Goal: Task Accomplishment & Management: Manage account settings

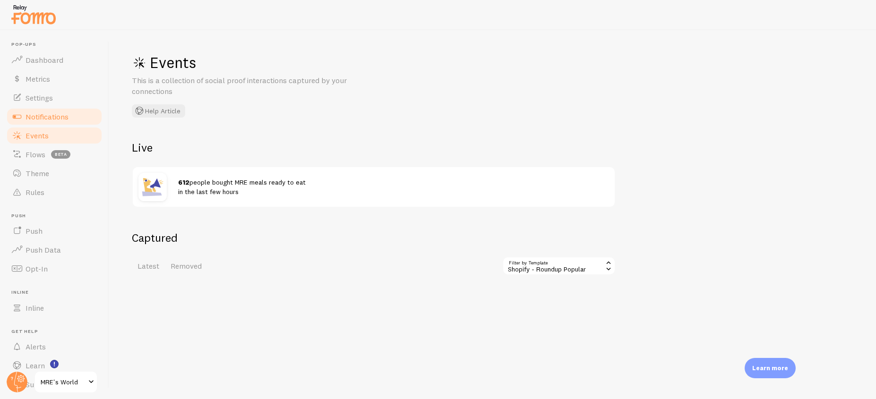
scroll to position [101, 0]
click at [70, 119] on link "Notifications" at bounding box center [54, 116] width 97 height 19
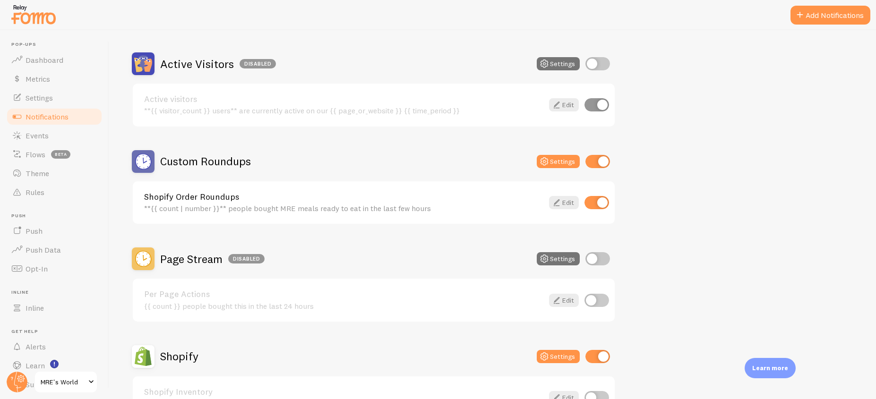
scroll to position [227, 0]
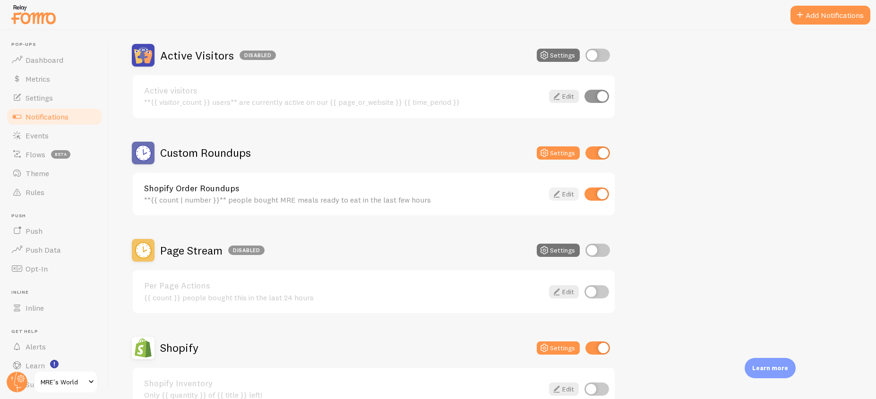
click at [564, 194] on link "Edit" at bounding box center [564, 194] width 30 height 13
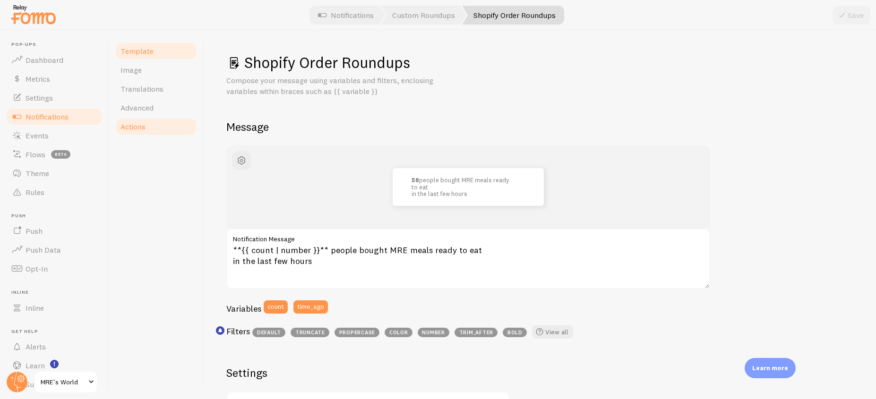
click at [163, 123] on link "Actions" at bounding box center [156, 126] width 83 height 19
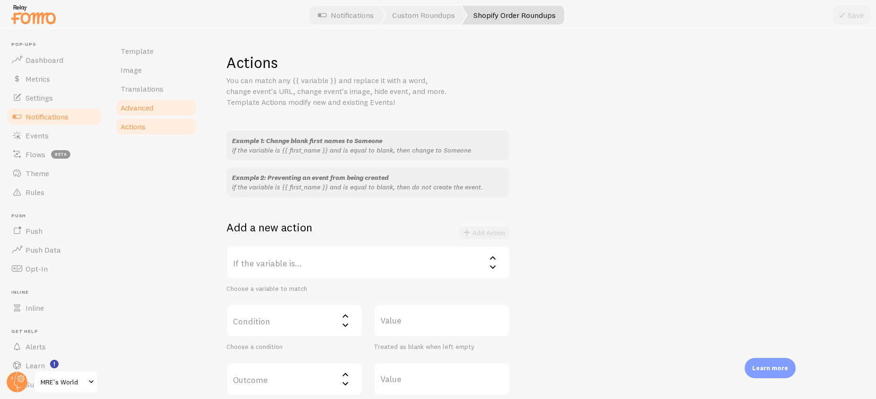
click at [164, 110] on link "Advanced" at bounding box center [156, 107] width 83 height 19
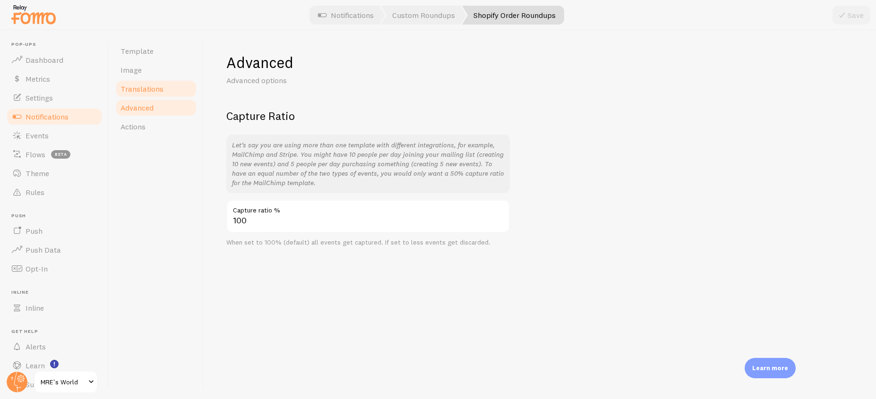
click at [161, 82] on link "Translations" at bounding box center [156, 88] width 83 height 19
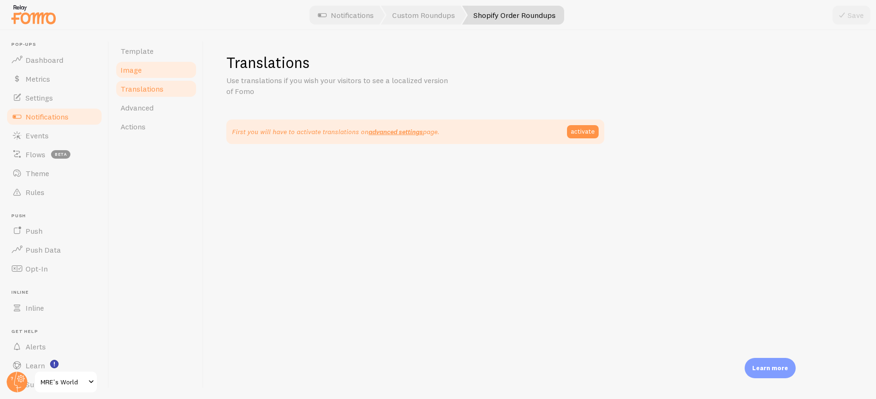
click at [161, 71] on link "Image" at bounding box center [156, 69] width 83 height 19
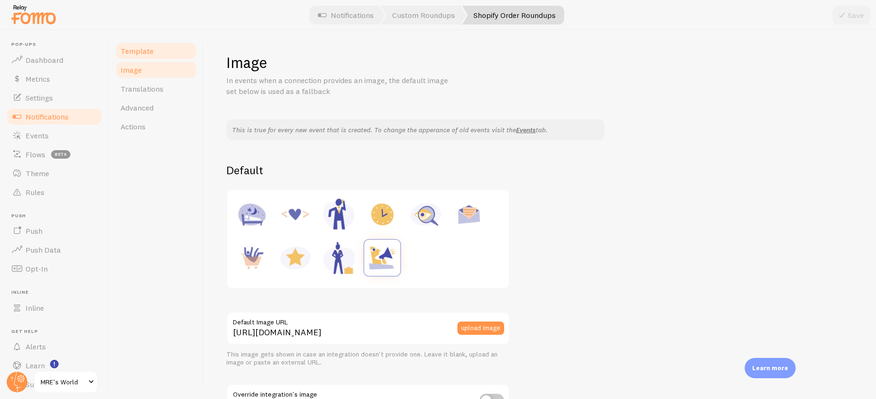
click at [165, 55] on link "Template" at bounding box center [156, 51] width 83 height 19
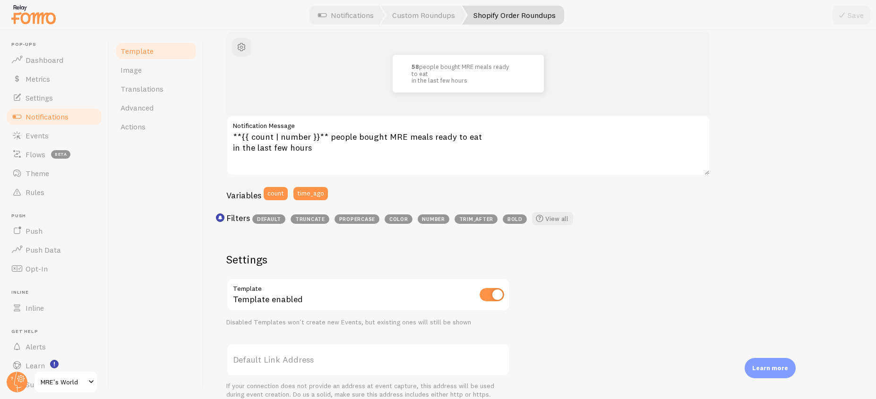
scroll to position [307, 0]
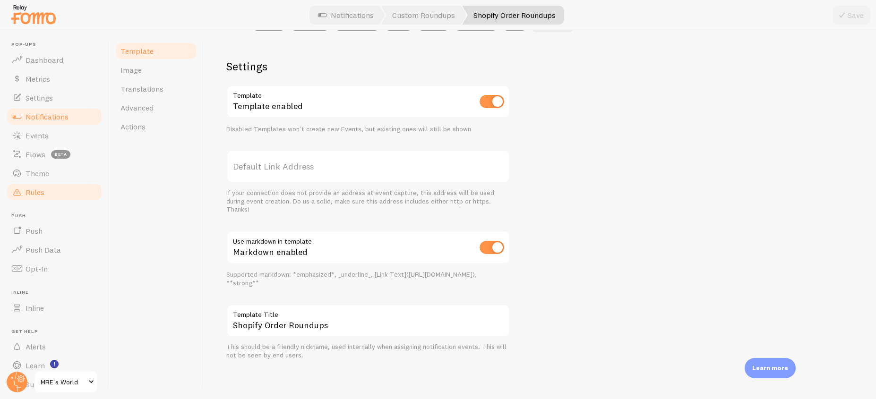
click at [35, 198] on link "Rules" at bounding box center [54, 192] width 97 height 19
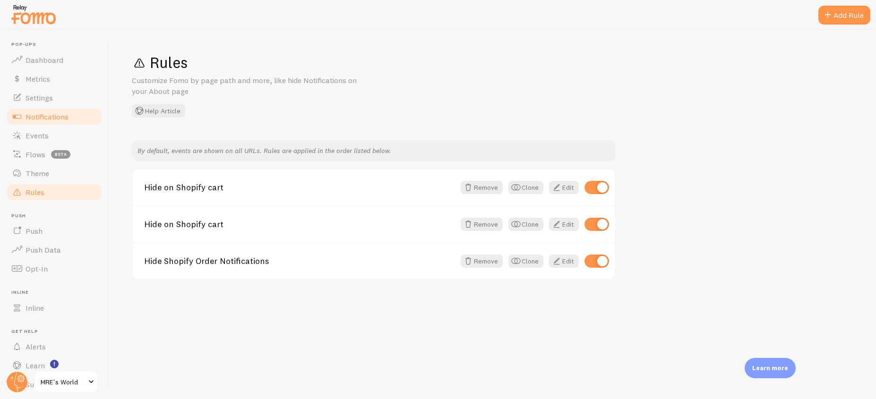
click at [85, 116] on link "Notifications" at bounding box center [54, 116] width 97 height 19
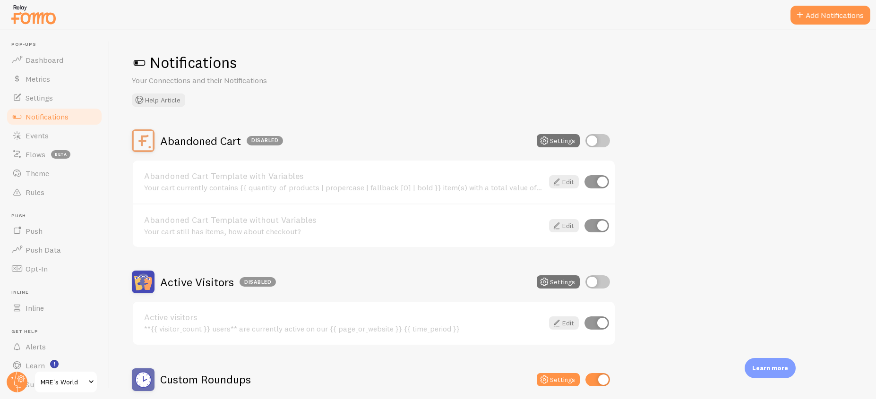
scroll to position [283, 0]
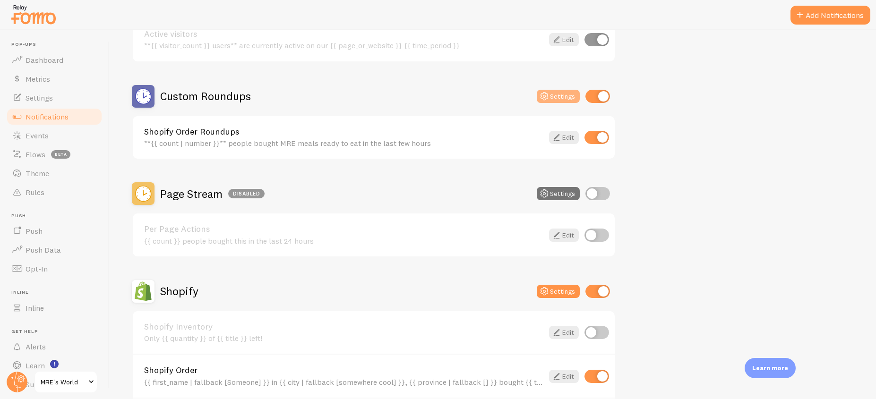
click at [565, 94] on button "Settings" at bounding box center [558, 96] width 43 height 13
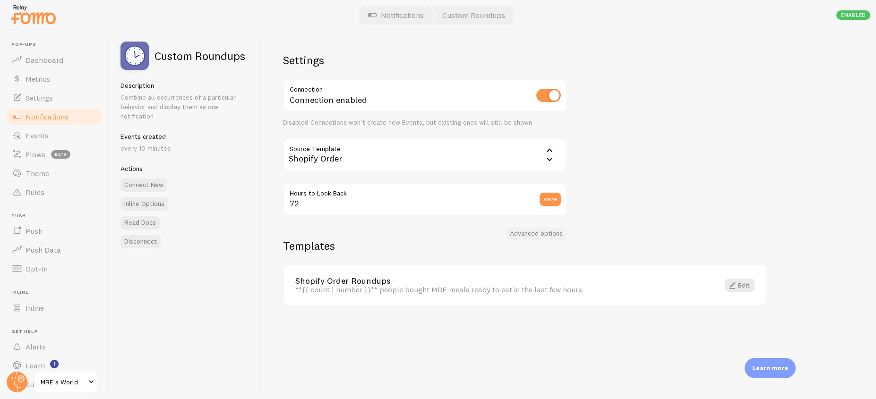
click at [548, 232] on button "Advanced options" at bounding box center [536, 233] width 60 height 13
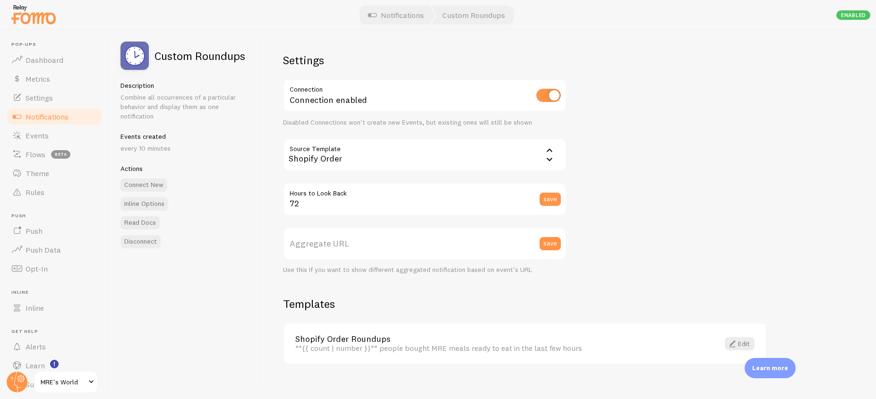
scroll to position [11, 0]
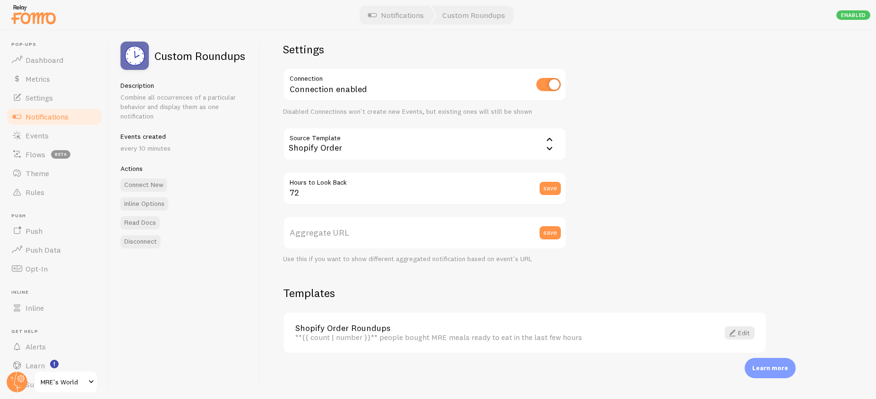
click at [39, 115] on span "Notifications" at bounding box center [47, 116] width 43 height 9
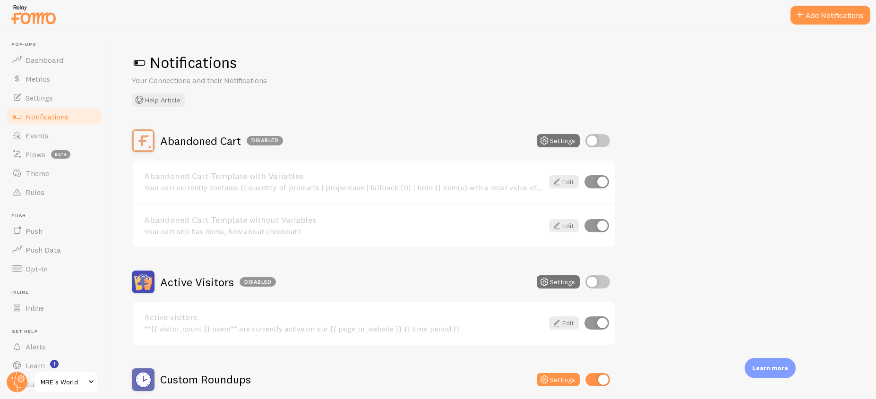
scroll to position [170, 0]
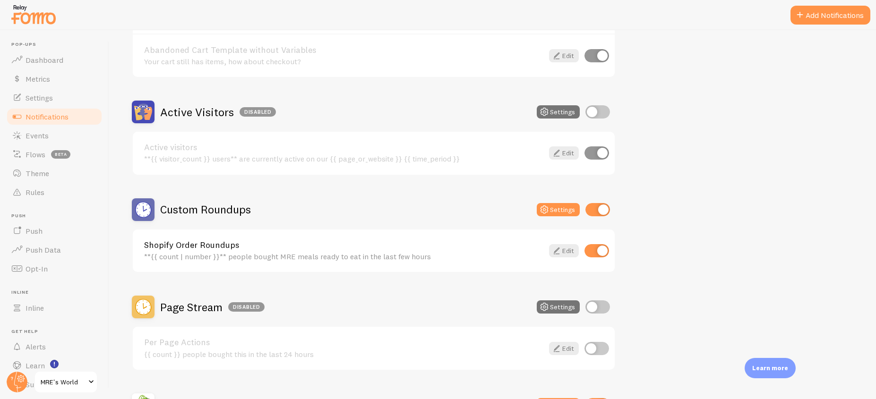
click at [261, 241] on link "Shopify Order Roundups" at bounding box center [343, 245] width 399 height 9
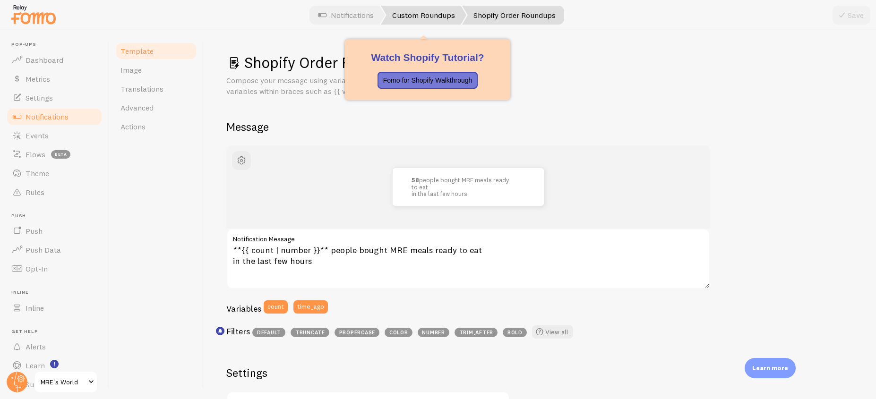
click at [427, 11] on link "Custom Roundups" at bounding box center [423, 15] width 85 height 19
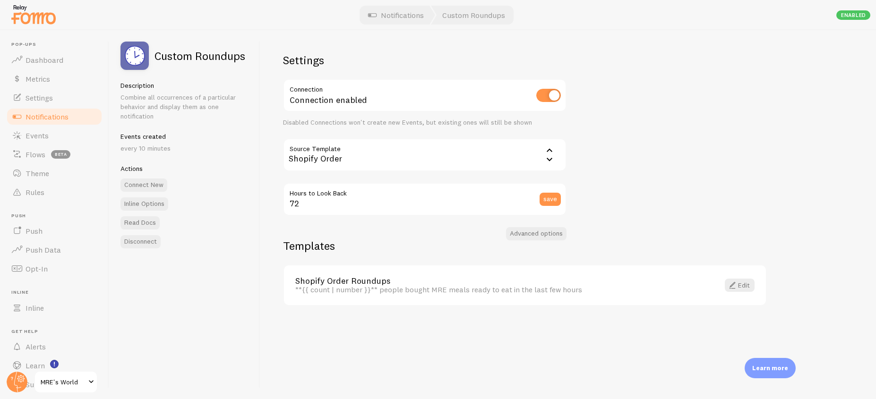
click at [527, 158] on div "Shopify Order" at bounding box center [424, 154] width 283 height 33
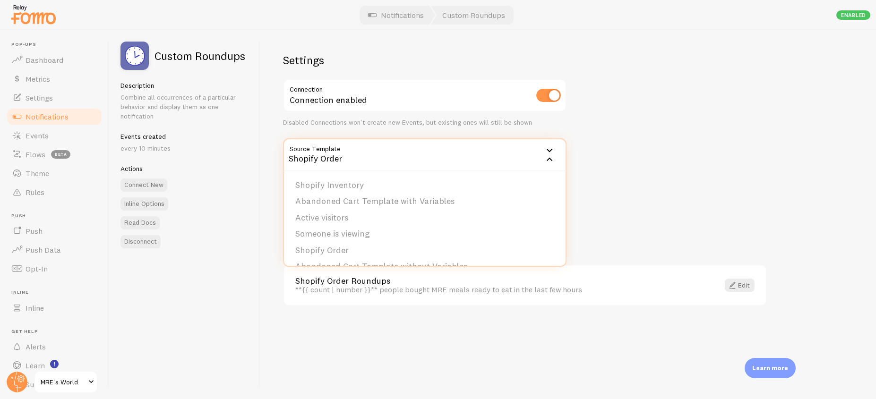
click at [661, 173] on div "Settings Connection Connection enabled Disabled Connections won't create new Ev…" at bounding box center [567, 214] width 615 height 369
